Goal: Transaction & Acquisition: Purchase product/service

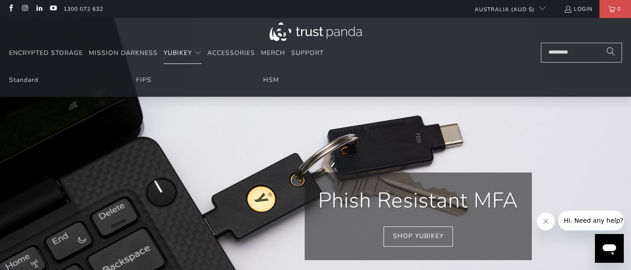
click at [176, 56] on span "YubiKey" at bounding box center [178, 53] width 28 height 9
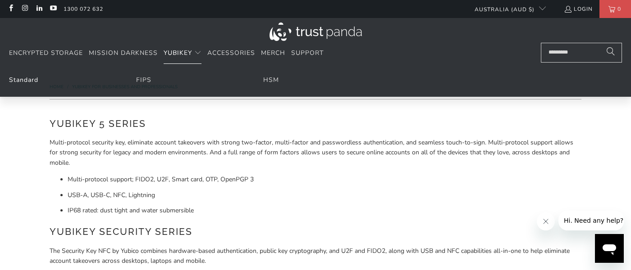
click at [28, 79] on link "Standard" at bounding box center [23, 80] width 29 height 9
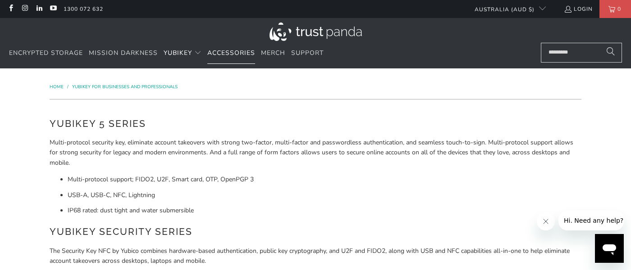
click at [232, 52] on span "Accessories" at bounding box center [231, 53] width 48 height 9
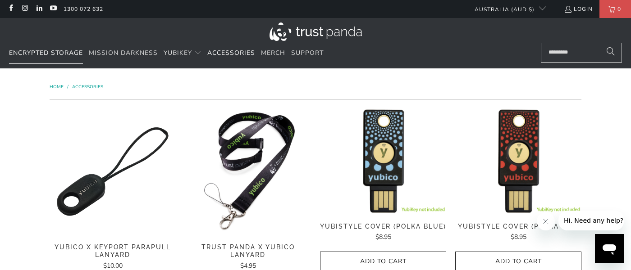
click at [32, 55] on span "Encrypted Storage" at bounding box center [46, 53] width 74 height 9
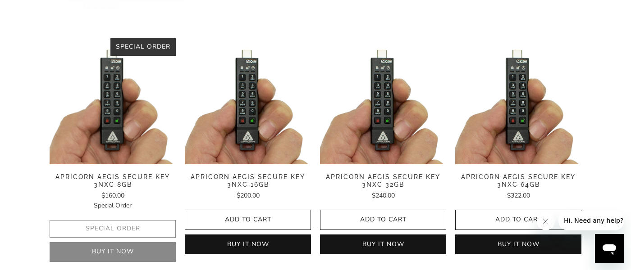
click at [238, 141] on img at bounding box center [248, 101] width 126 height 126
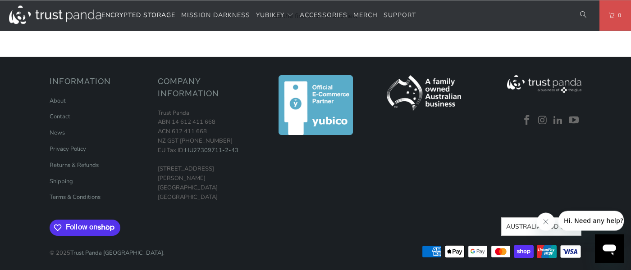
scroll to position [565, 0]
